Goal: Information Seeking & Learning: Check status

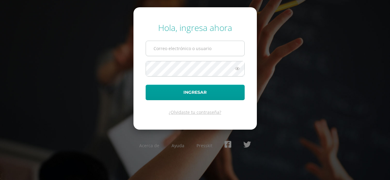
click at [202, 49] on input "text" at bounding box center [195, 48] width 98 height 15
type input "20230009@liceoguatemala.edu.gt"
click at [145, 85] on button "Ingresar" at bounding box center [194, 93] width 99 height 16
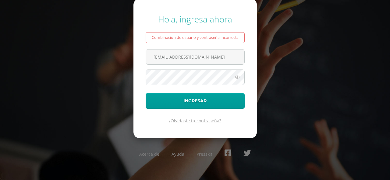
click at [211, 123] on link "¿Olvidaste tu contraseña?" at bounding box center [195, 121] width 52 height 6
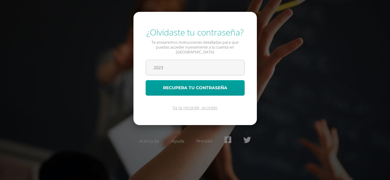
type input "20230009@liceoguatemala.edu.gt"
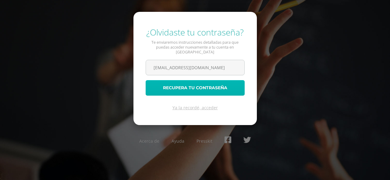
click at [218, 83] on button "Recupera tu contraseña" at bounding box center [194, 88] width 99 height 16
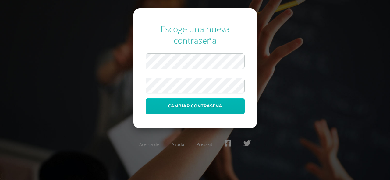
click at [181, 100] on button "Cambiar contraseña" at bounding box center [194, 107] width 99 height 16
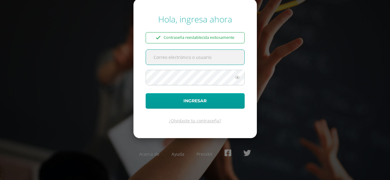
type input "[EMAIL_ADDRESS][DOMAIN_NAME]"
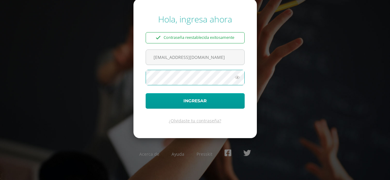
click at [237, 80] on icon at bounding box center [237, 77] width 8 height 7
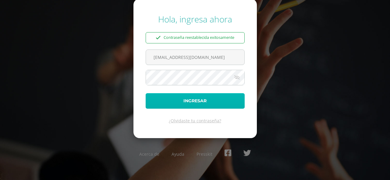
click at [222, 99] on button "Ingresar" at bounding box center [194, 101] width 99 height 16
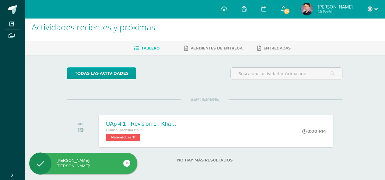
scroll to position [6, 0]
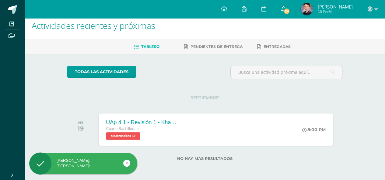
click at [282, 14] on link "34" at bounding box center [283, 9] width 19 height 18
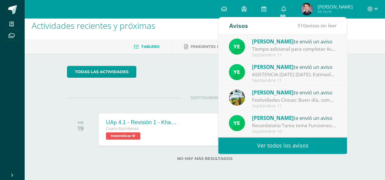
click at [184, 75] on div "todas las Actividades" at bounding box center [205, 74] width 280 height 17
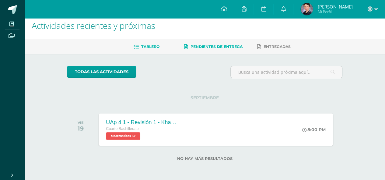
click at [217, 44] on span "Pendientes de entrega" at bounding box center [217, 46] width 52 height 5
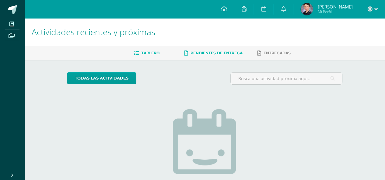
click at [157, 51] on span "Tablero" at bounding box center [150, 53] width 18 height 5
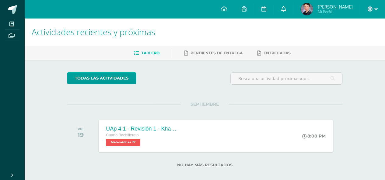
click at [278, 8] on link at bounding box center [283, 9] width 19 height 18
click at [320, 7] on span "[PERSON_NAME]" at bounding box center [334, 7] width 35 height 6
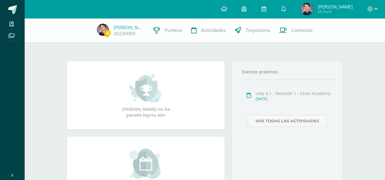
scroll to position [61, 0]
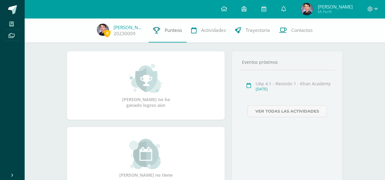
click at [173, 33] on span "Punteos" at bounding box center [173, 30] width 17 height 6
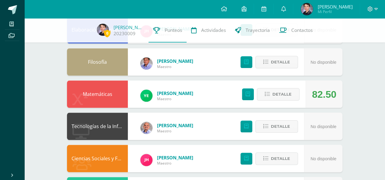
scroll to position [304, 0]
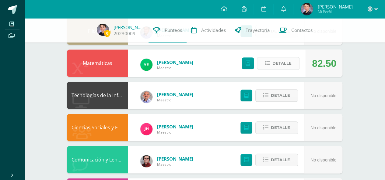
click at [285, 63] on span "Detalle" at bounding box center [281, 63] width 19 height 11
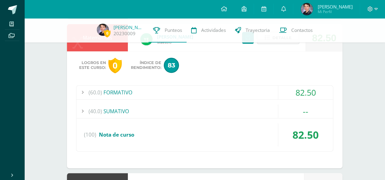
scroll to position [365, 0]
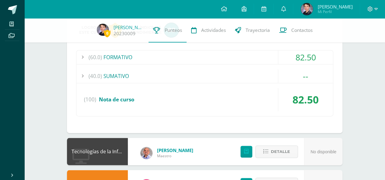
click at [108, 58] on div "(60.0) FORMATIVO" at bounding box center [204, 58] width 257 height 14
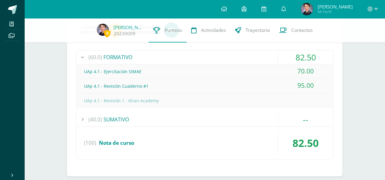
click at [117, 60] on div "(60.0) FORMATIVO" at bounding box center [204, 58] width 257 height 14
